Goal: Transaction & Acquisition: Subscribe to service/newsletter

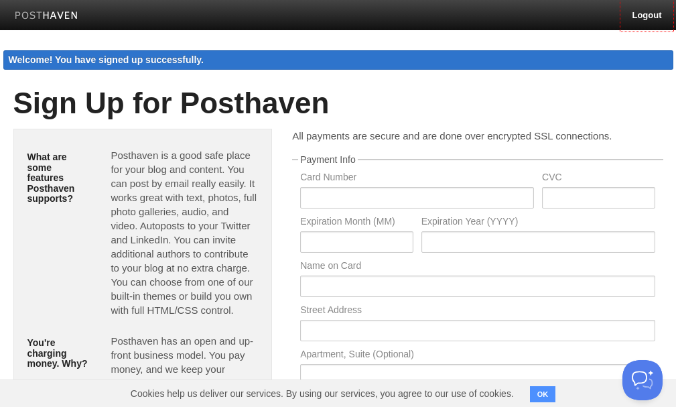
click at [44, 20] on img at bounding box center [47, 16] width 64 height 10
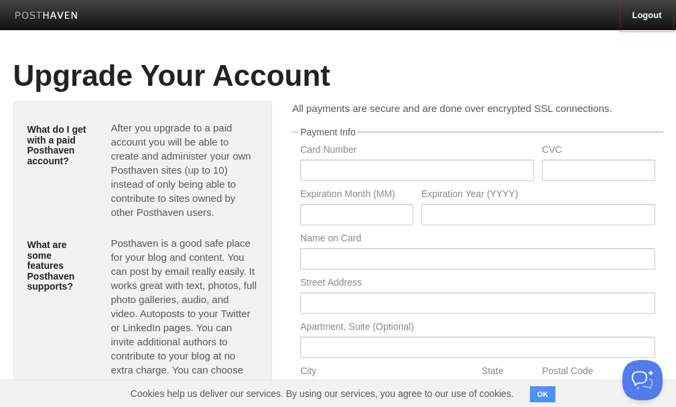
click at [33, 23] on link at bounding box center [47, 17] width 84 height 30
